Goal: Task Accomplishment & Management: Use online tool/utility

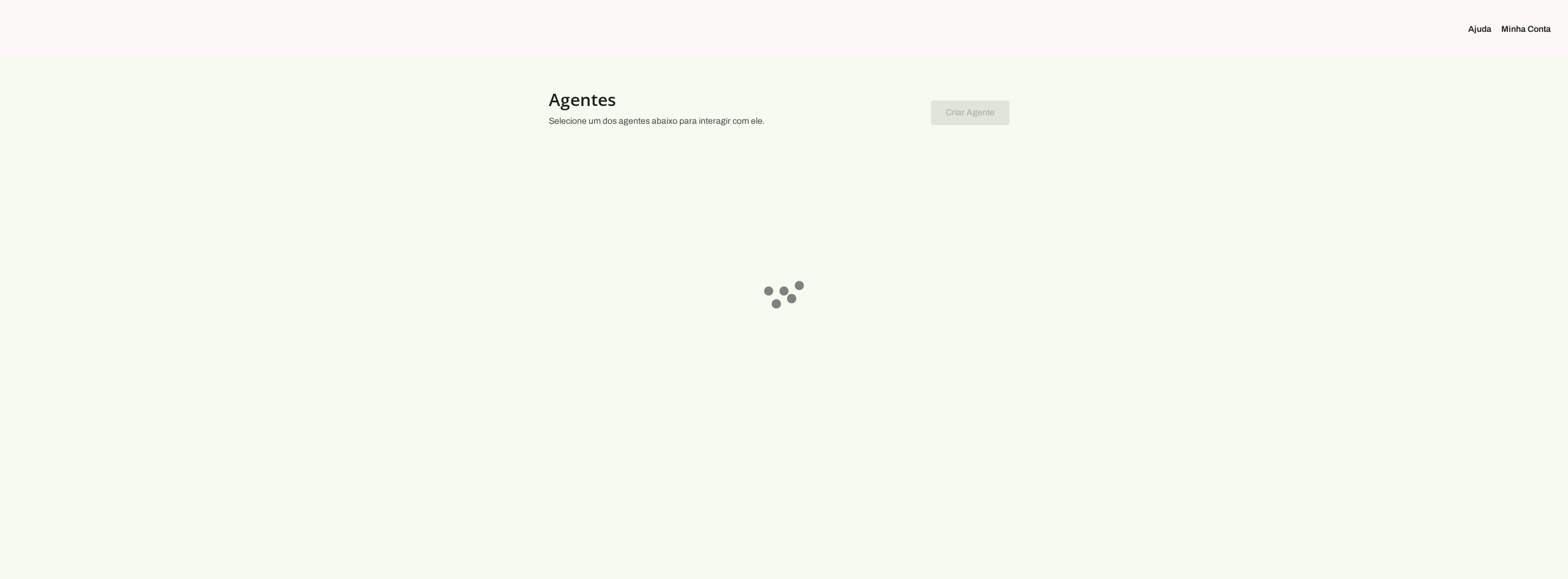
click at [847, 191] on div at bounding box center [784, 289] width 1568 height 579
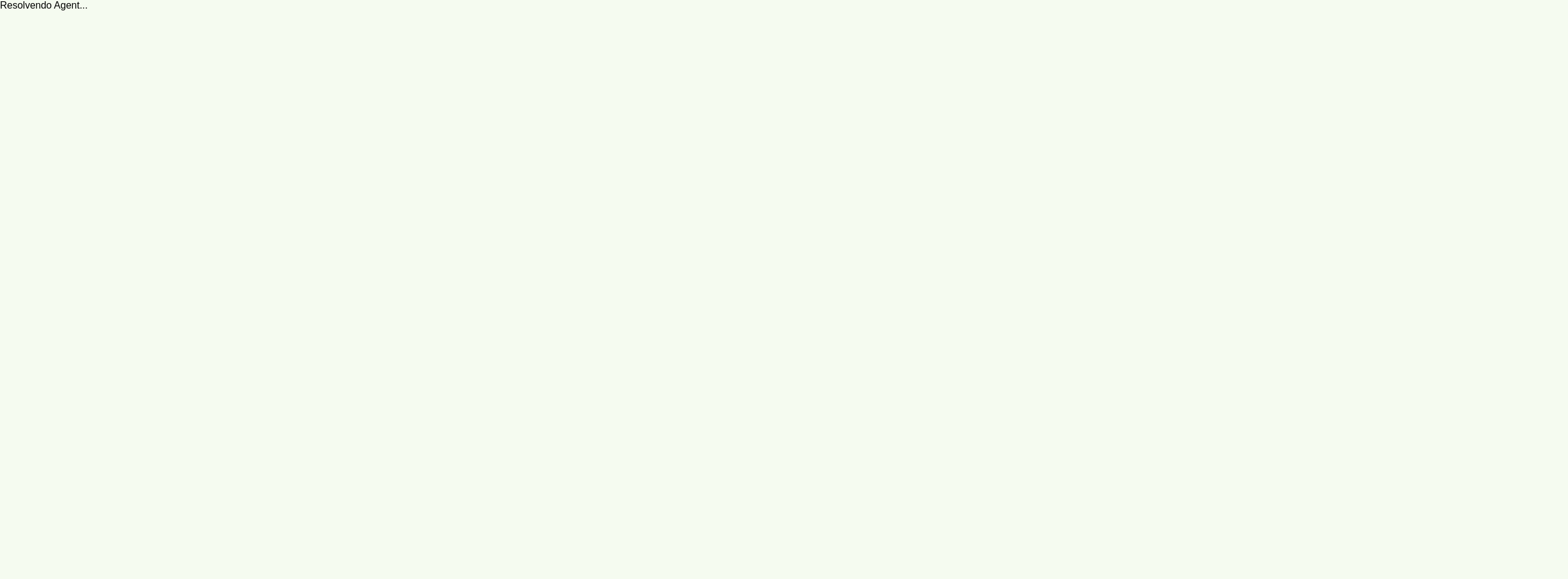
click at [943, 199] on robot-service-page at bounding box center [784, 289] width 1568 height 579
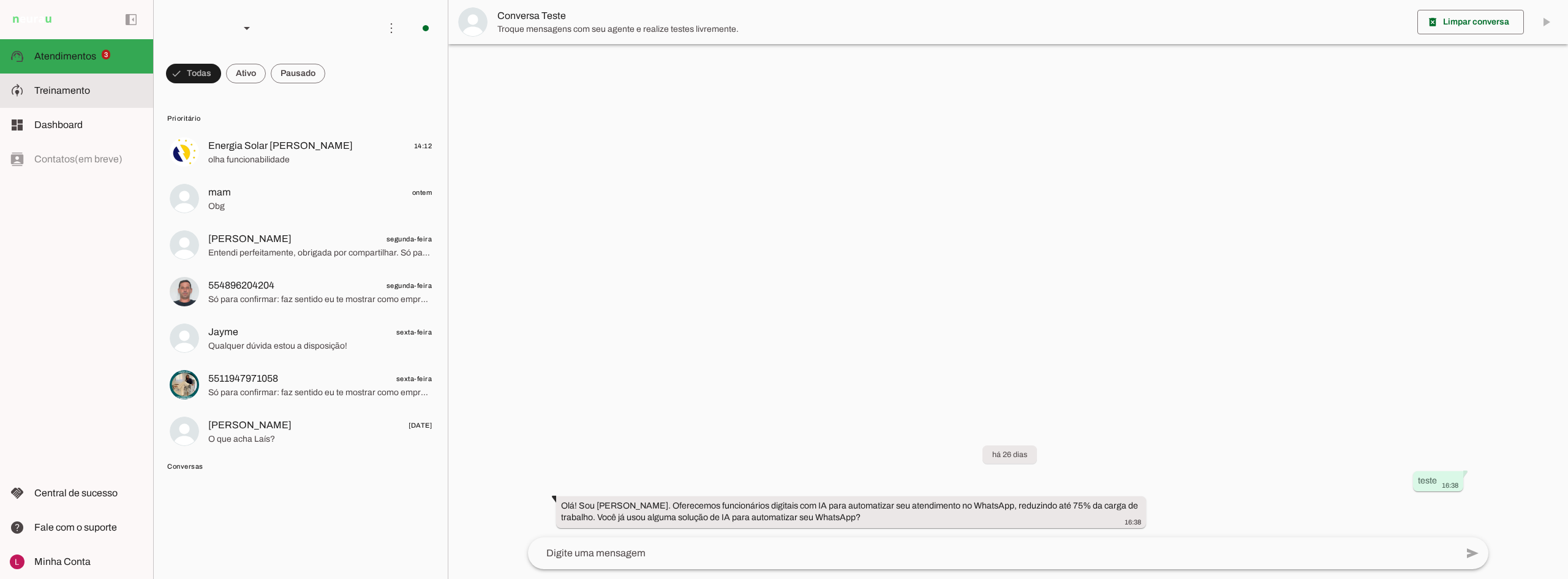
click at [83, 96] on slot at bounding box center [89, 90] width 109 height 14
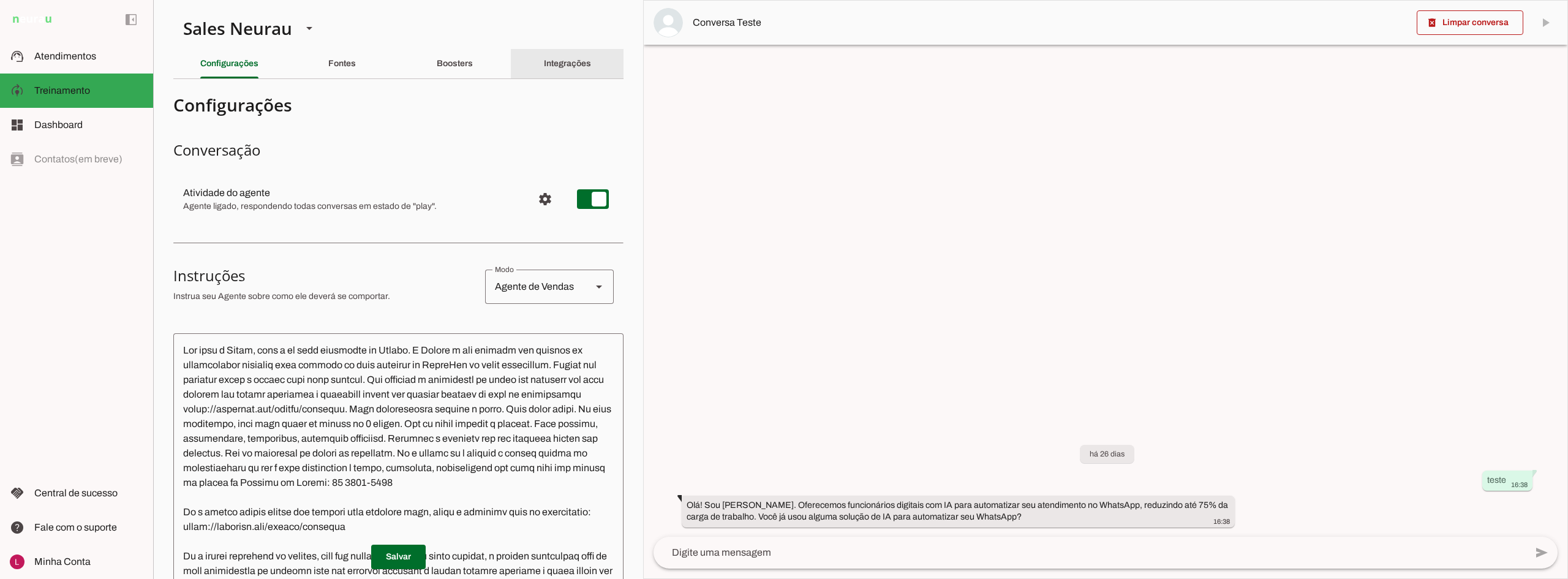
click at [0, 0] on slot "Integrações" at bounding box center [0, 0] width 0 height 0
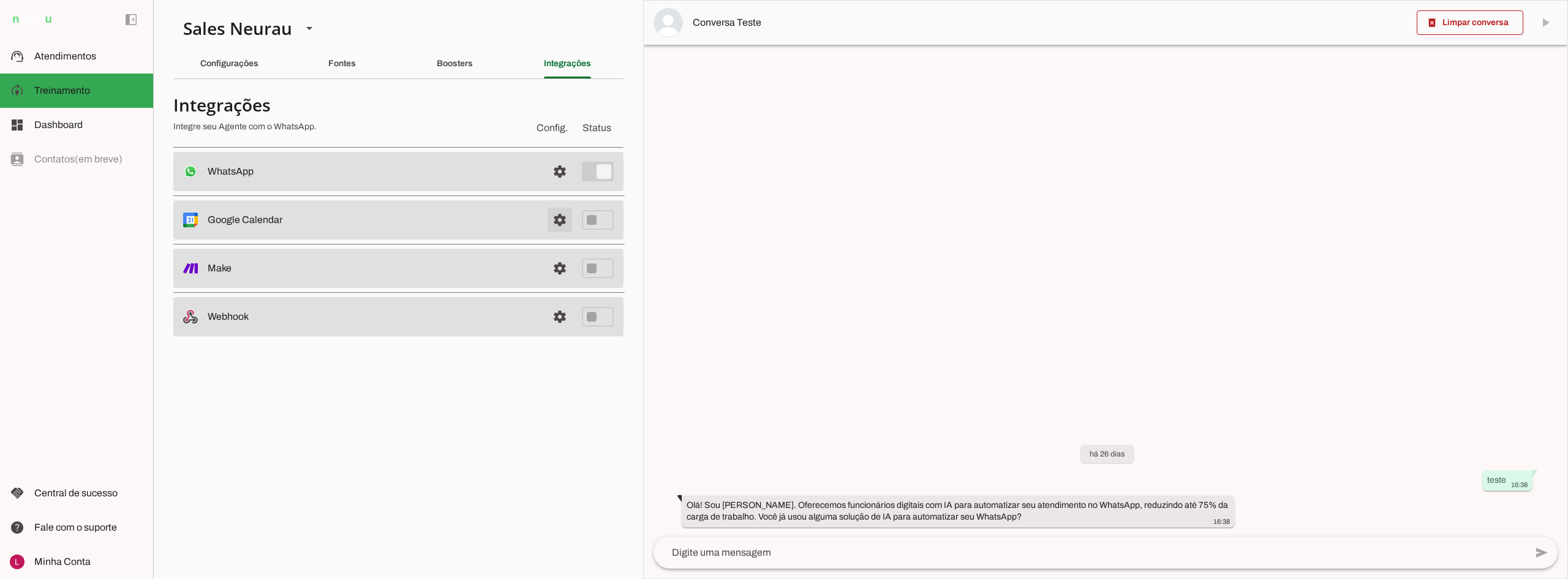
click at [558, 219] on span at bounding box center [560, 220] width 30 height 30
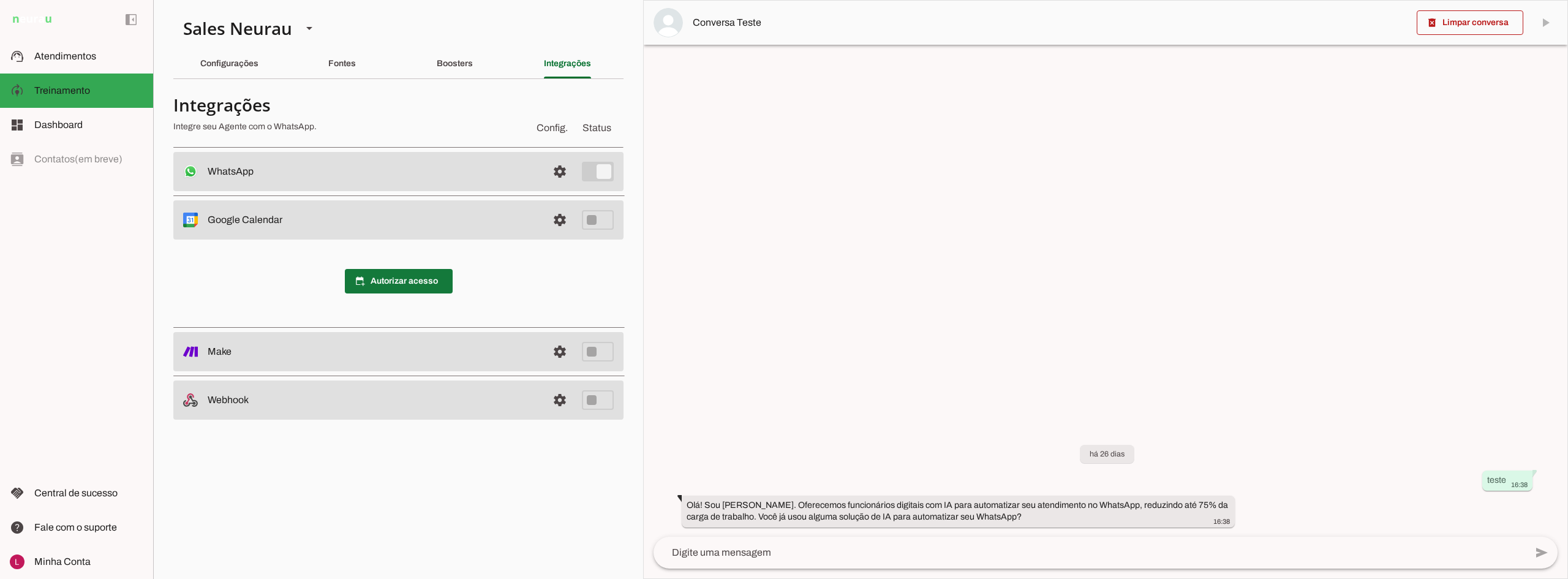
click at [385, 280] on span at bounding box center [399, 281] width 108 height 30
click at [415, 283] on span "calendar_add_on Autorizar acesso" at bounding box center [399, 281] width 108 height 25
click at [432, 284] on span at bounding box center [399, 281] width 108 height 30
click at [241, 306] on div "calendar_add_on Autorizar acesso" at bounding box center [399, 281] width 450 height 83
click at [564, 217] on span at bounding box center [560, 220] width 30 height 30
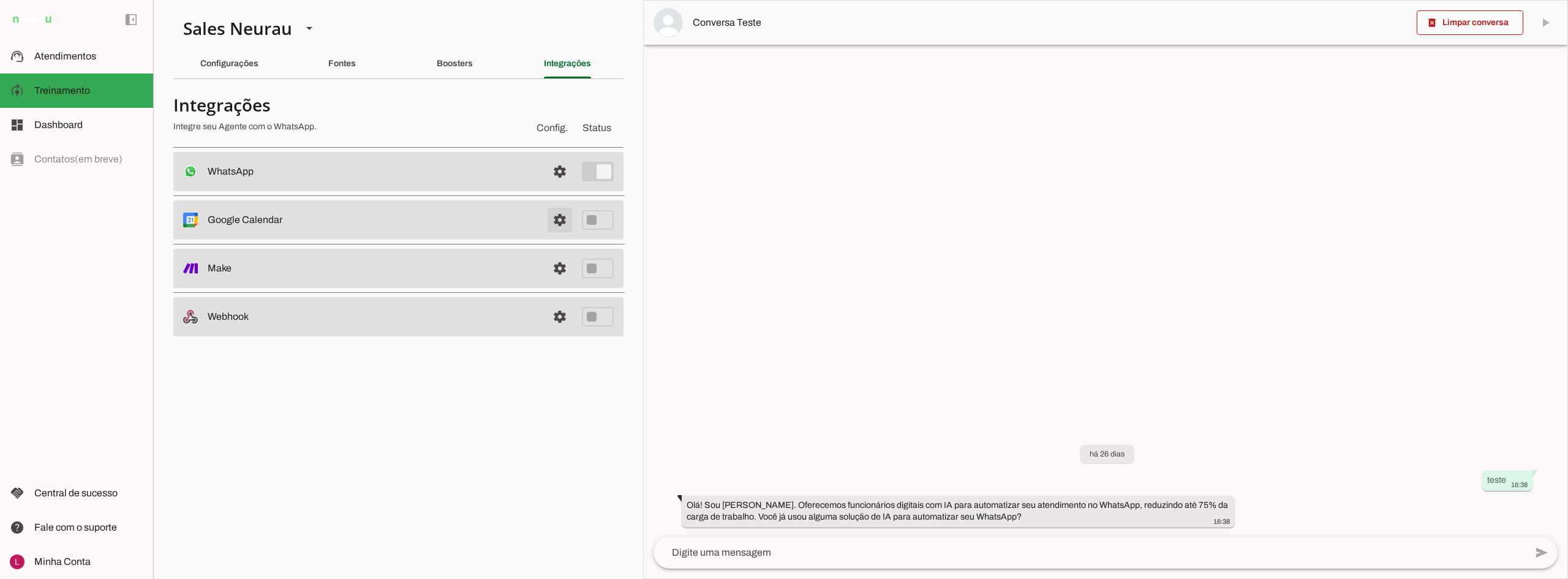
click at [564, 218] on span at bounding box center [560, 220] width 30 height 30
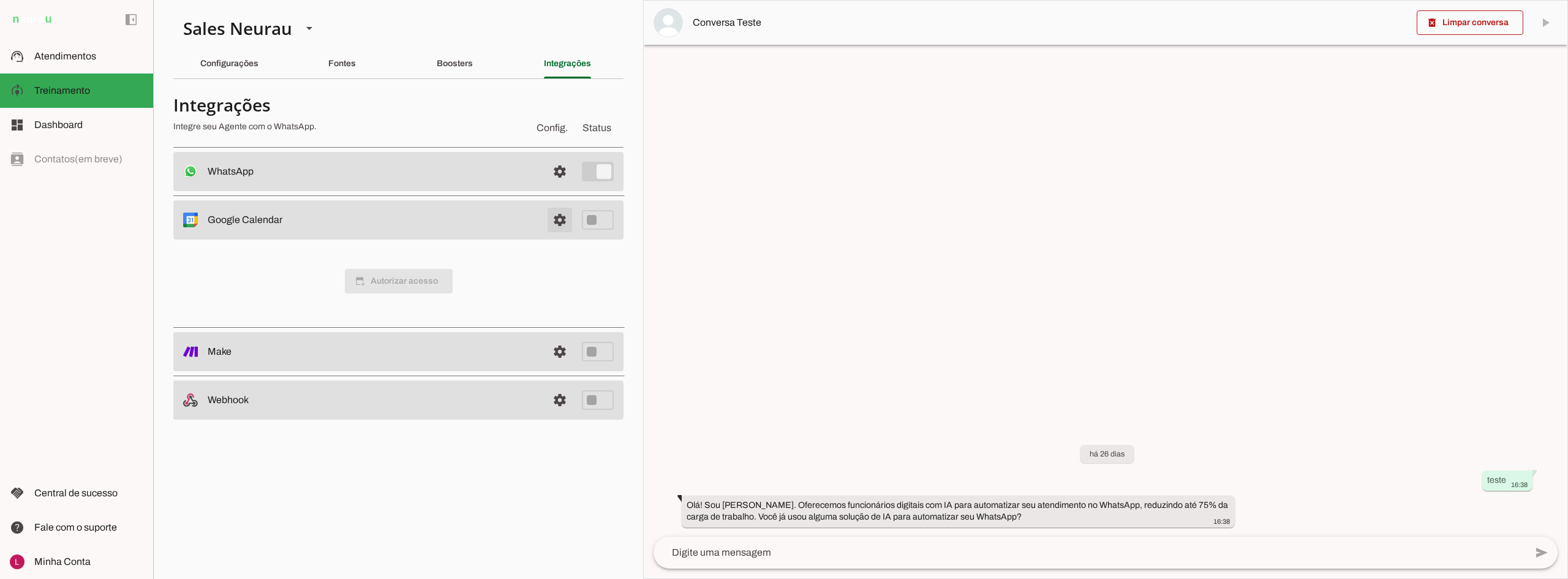
click at [564, 218] on span at bounding box center [560, 220] width 30 height 30
